Goal: Transaction & Acquisition: Purchase product/service

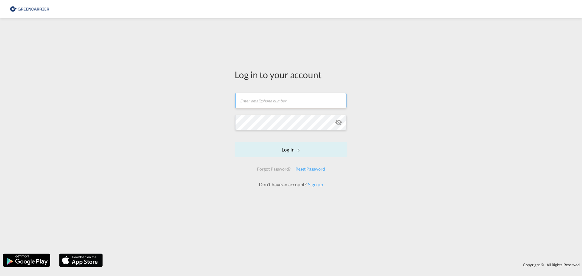
click at [261, 105] on input "text" at bounding box center [290, 100] width 111 height 15
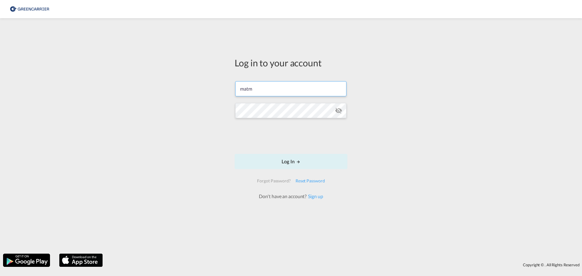
type input "[EMAIL_ADDRESS][DOMAIN_NAME]"
click at [282, 161] on button "Log In" at bounding box center [291, 161] width 113 height 15
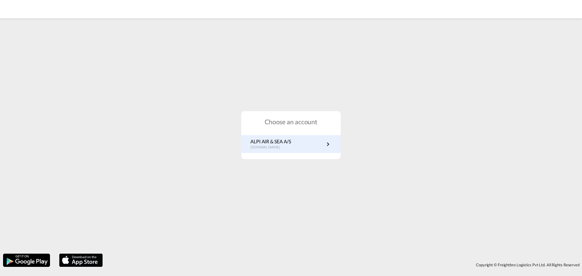
click at [282, 148] on p "[DOMAIN_NAME]" at bounding box center [270, 147] width 41 height 5
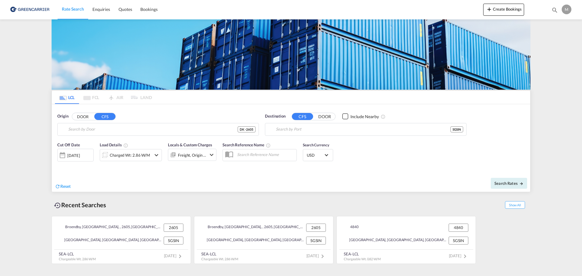
type input "DK-2605, Broendby"
type input "Singapore, SGSIN"
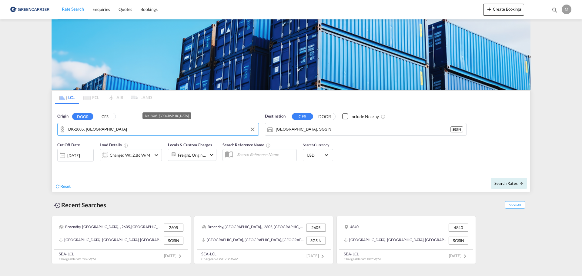
drag, startPoint x: 123, startPoint y: 133, endPoint x: 58, endPoint y: 134, distance: 65.5
click at [58, 134] on md-input-container "DK-2605, Broendby" at bounding box center [158, 129] width 201 height 12
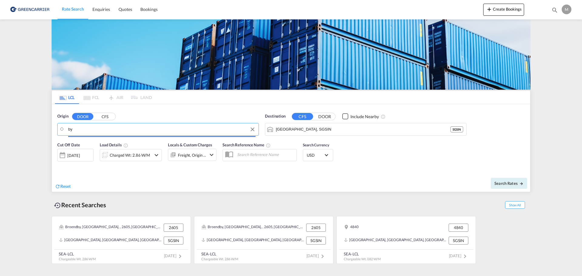
type input "y"
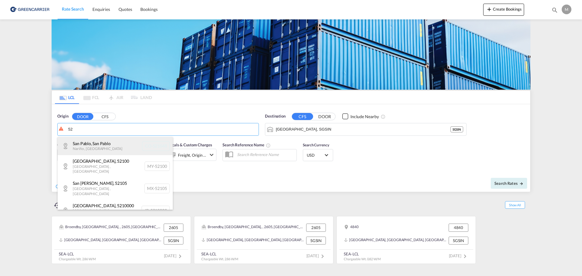
type input "5"
click at [76, 143] on div "Odense NV , 5210 Denmark DK-5210" at bounding box center [115, 148] width 115 height 23
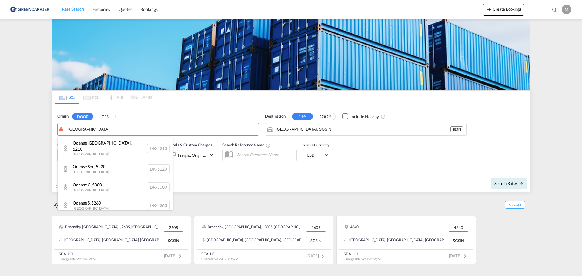
type input "DK-5210, Odense NV"
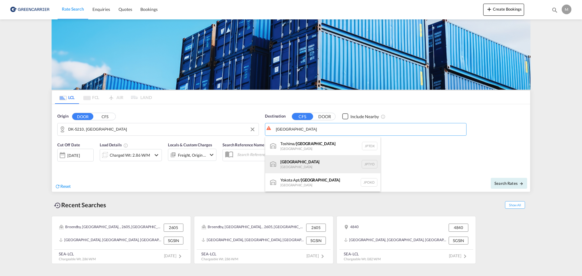
click at [289, 159] on div "Tokyo Japan JPTYO" at bounding box center [322, 164] width 115 height 18
type input "Tokyo, JPTYO"
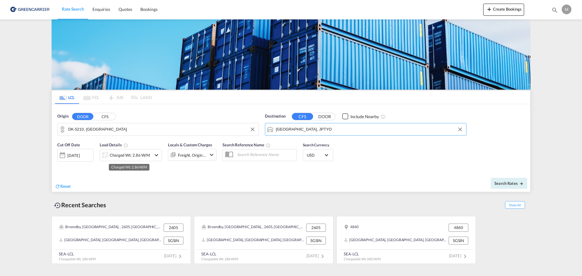
click at [133, 157] on div "Charged Wt: 2.86 W/M" at bounding box center [130, 155] width 40 height 8
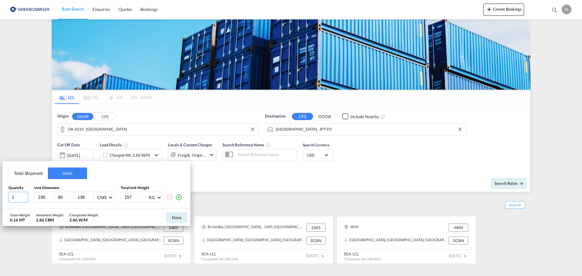
drag, startPoint x: 22, startPoint y: 200, endPoint x: 0, endPoint y: 196, distance: 22.1
click at [0, 196] on div "Total Shipment Units Quantity Unit Dimension Total Unit Weight 1 230 90 138 CMS…" at bounding box center [291, 138] width 582 height 276
type input "8"
click at [26, 176] on button "Total Shipment" at bounding box center [28, 174] width 39 height 12
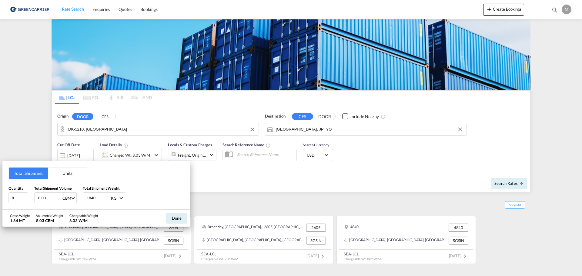
drag, startPoint x: 53, startPoint y: 198, endPoint x: 37, endPoint y: 199, distance: 16.7
click at [37, 199] on div "8.03 CBM CBM CFT" at bounding box center [55, 197] width 42 height 11
type input "11.808"
type input "4010"
click at [178, 219] on button "Done" at bounding box center [176, 218] width 21 height 11
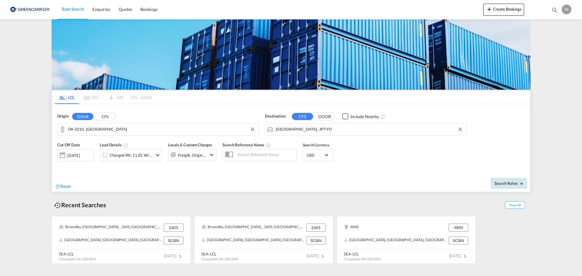
click at [517, 187] on button "Search Rates" at bounding box center [509, 183] width 36 height 11
type input "5210 to JPTYO / 2 Sep 2025"
